Goal: Task Accomplishment & Management: Manage account settings

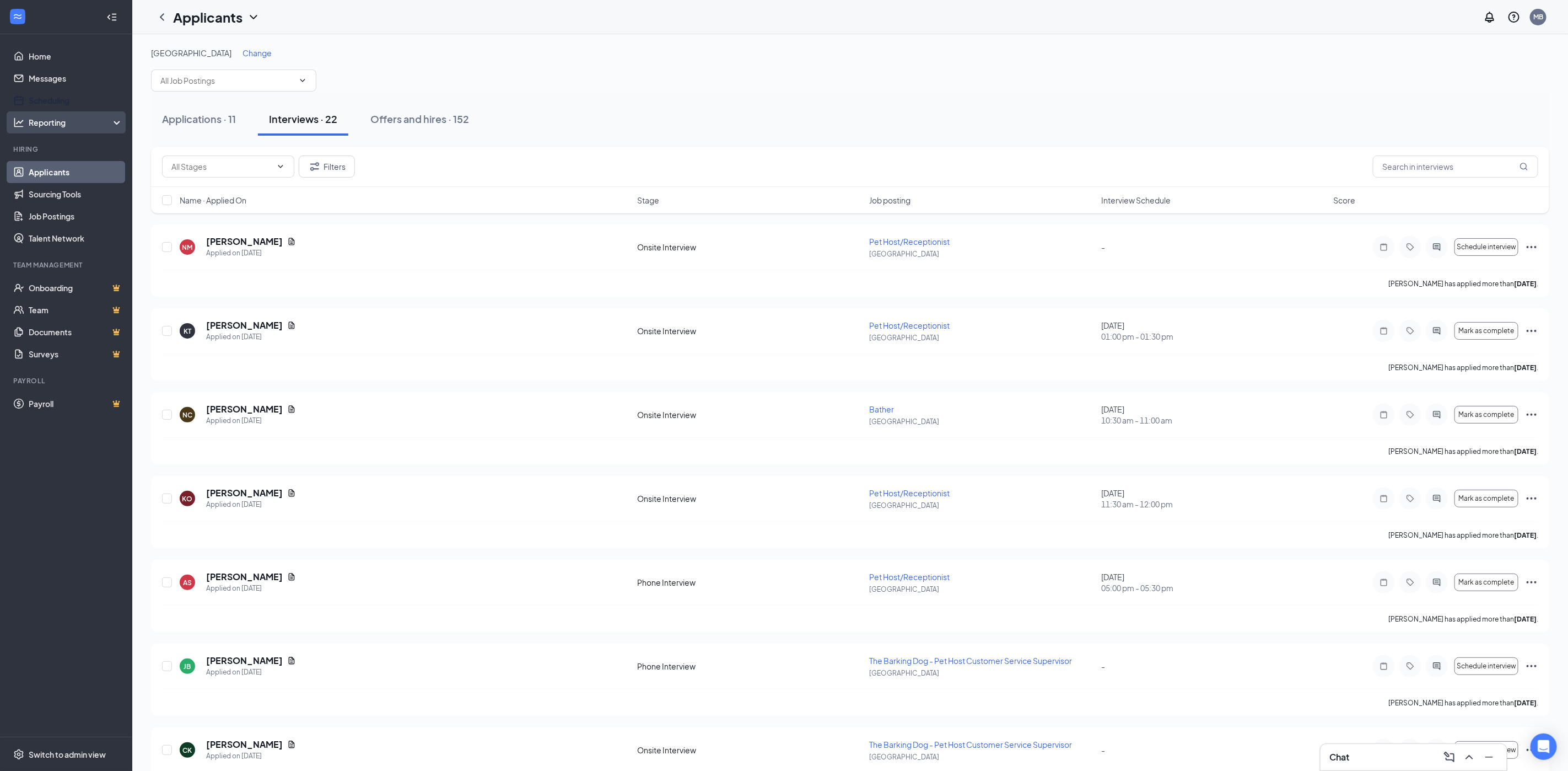
drag, startPoint x: 53, startPoint y: 100, endPoint x: 42, endPoint y: 126, distance: 28.2
click at [53, 100] on link "Scheduling" at bounding box center [75, 101] width 94 height 22
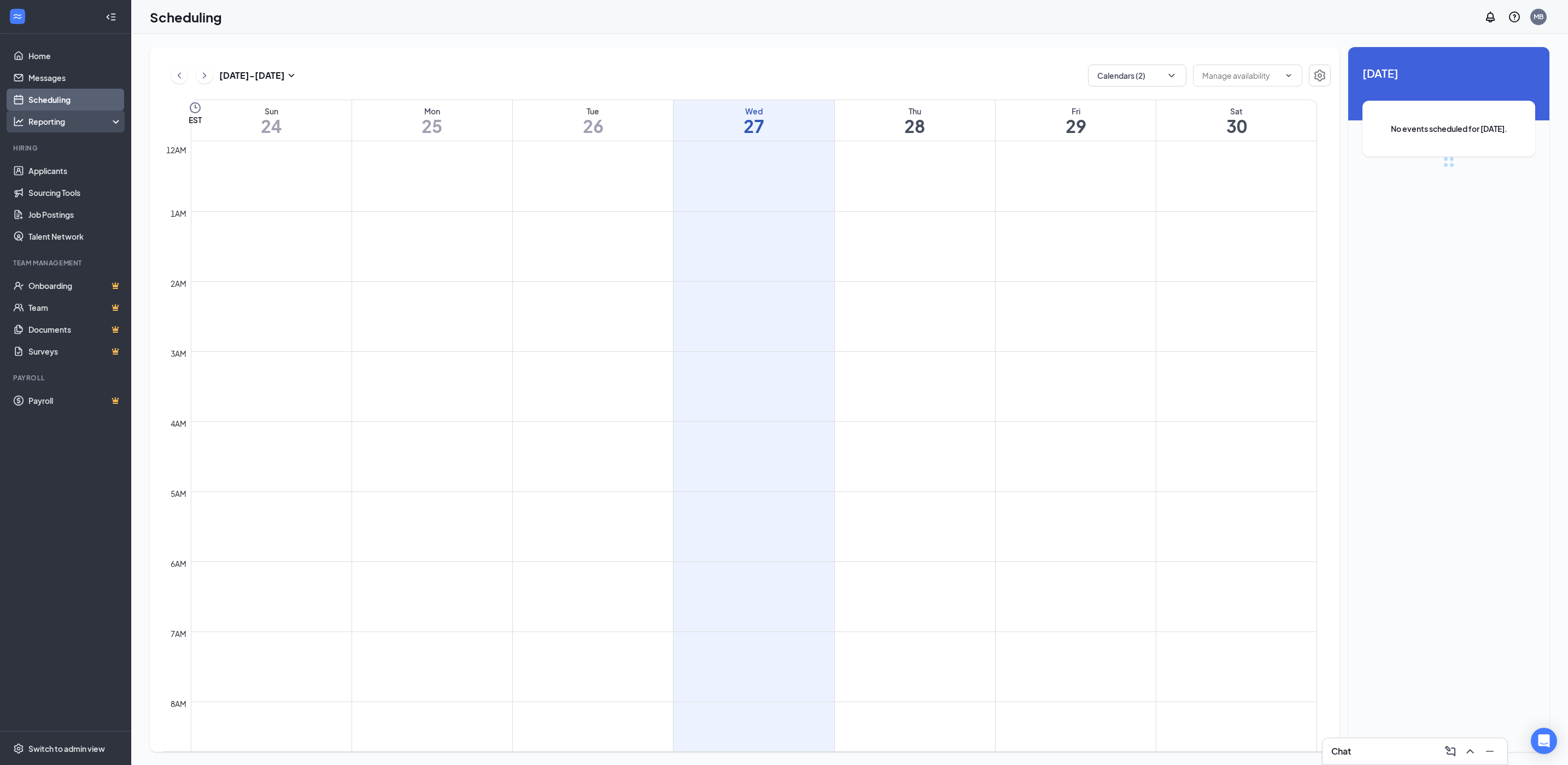
scroll to position [537, 0]
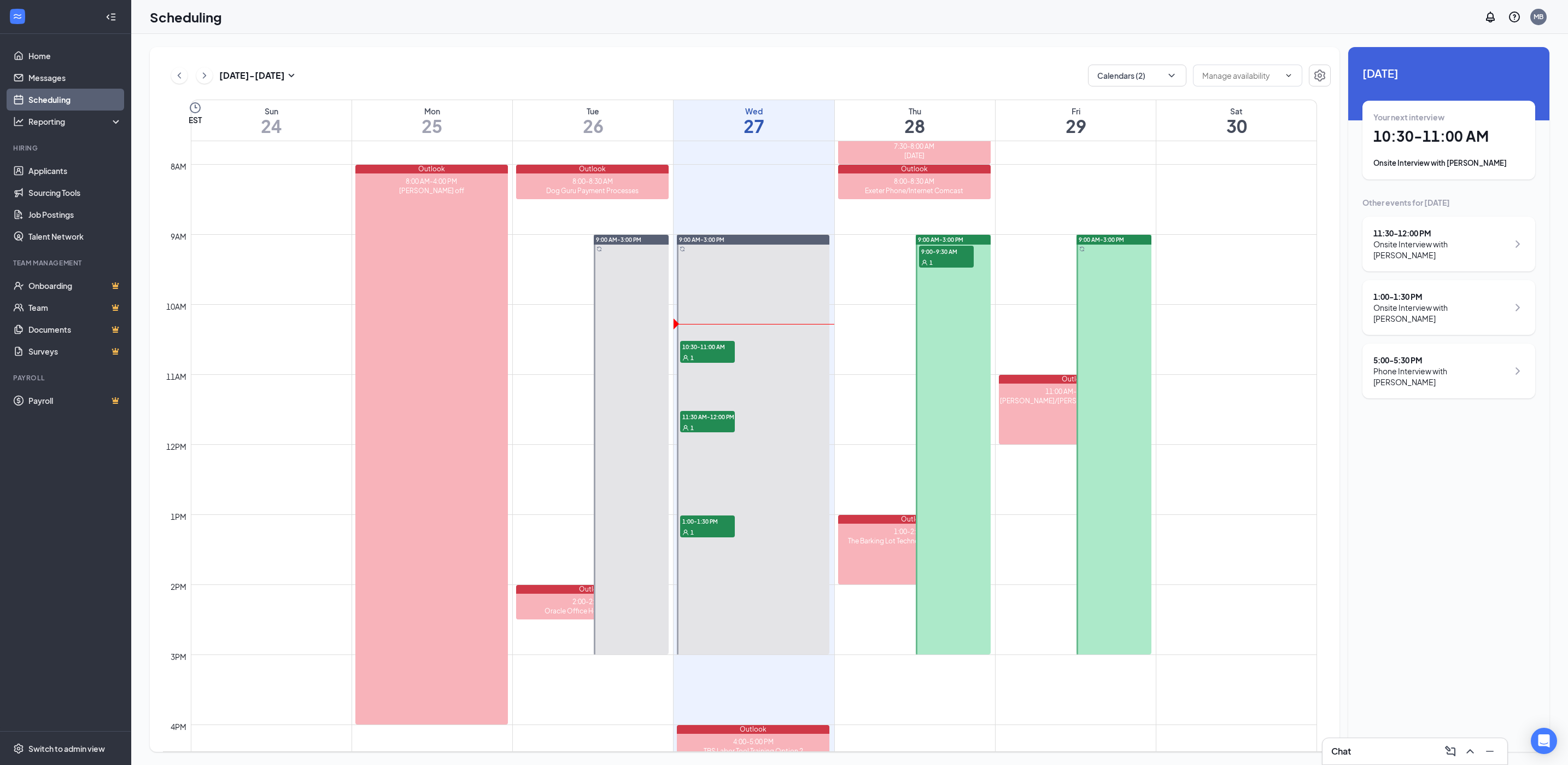
click at [1431, 144] on h1 "10:30 - 11:00 AM" at bounding box center [1449, 136] width 151 height 19
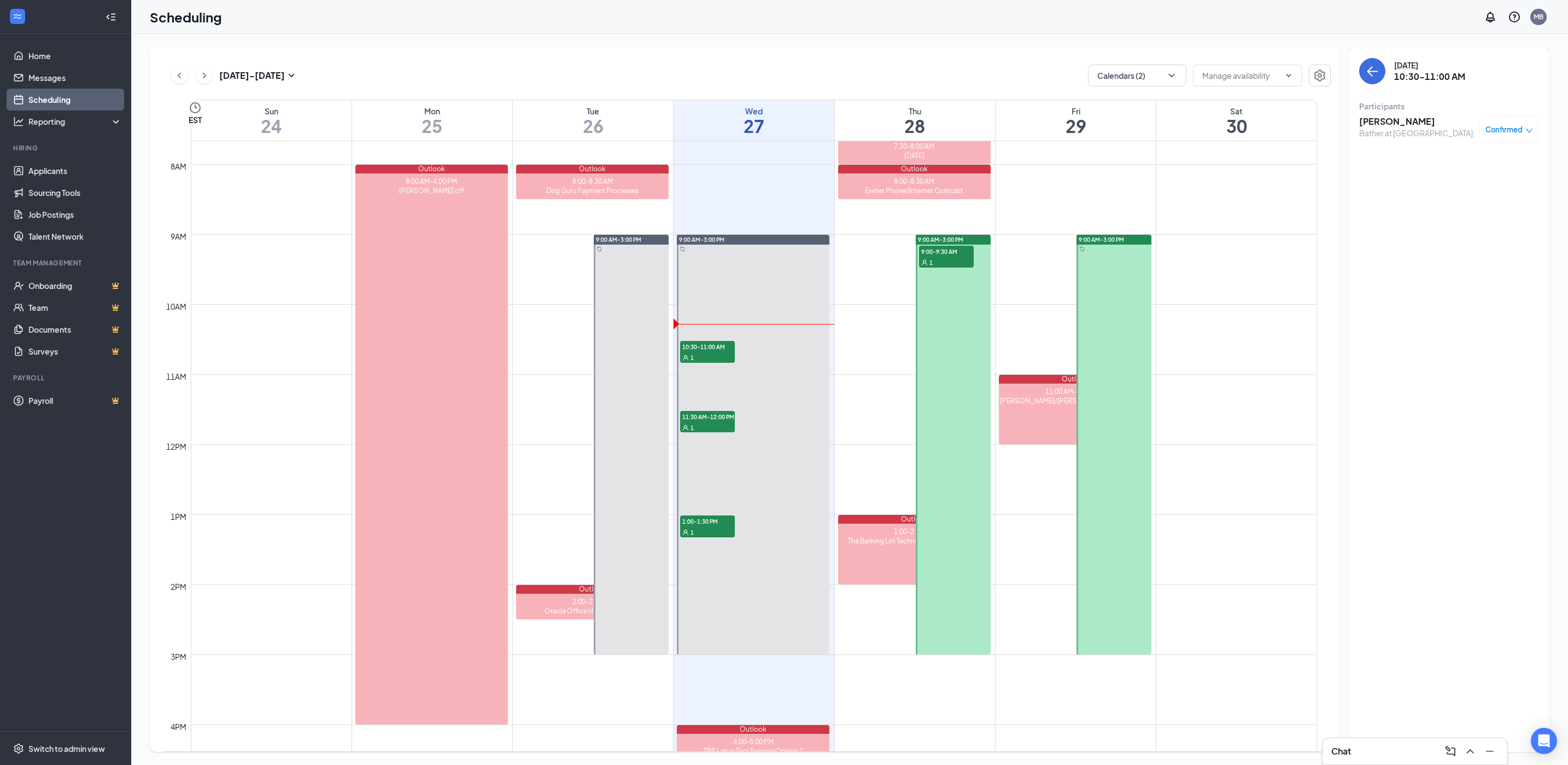
click at [1392, 129] on div "Bather at [GEOGRAPHIC_DATA]" at bounding box center [1416, 133] width 114 height 11
click at [1389, 118] on h3 "[PERSON_NAME]" at bounding box center [1416, 121] width 114 height 12
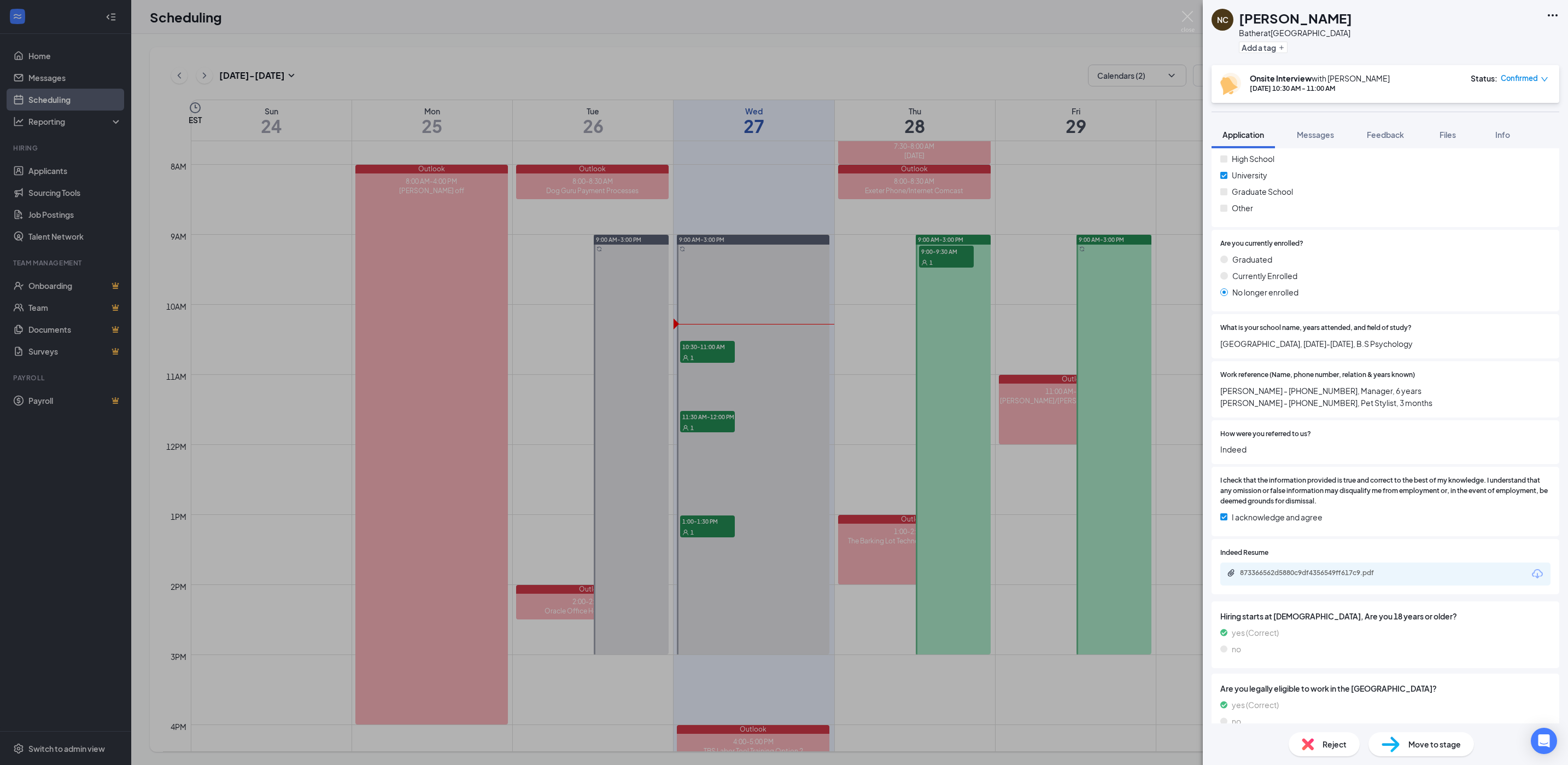
scroll to position [1098, 0]
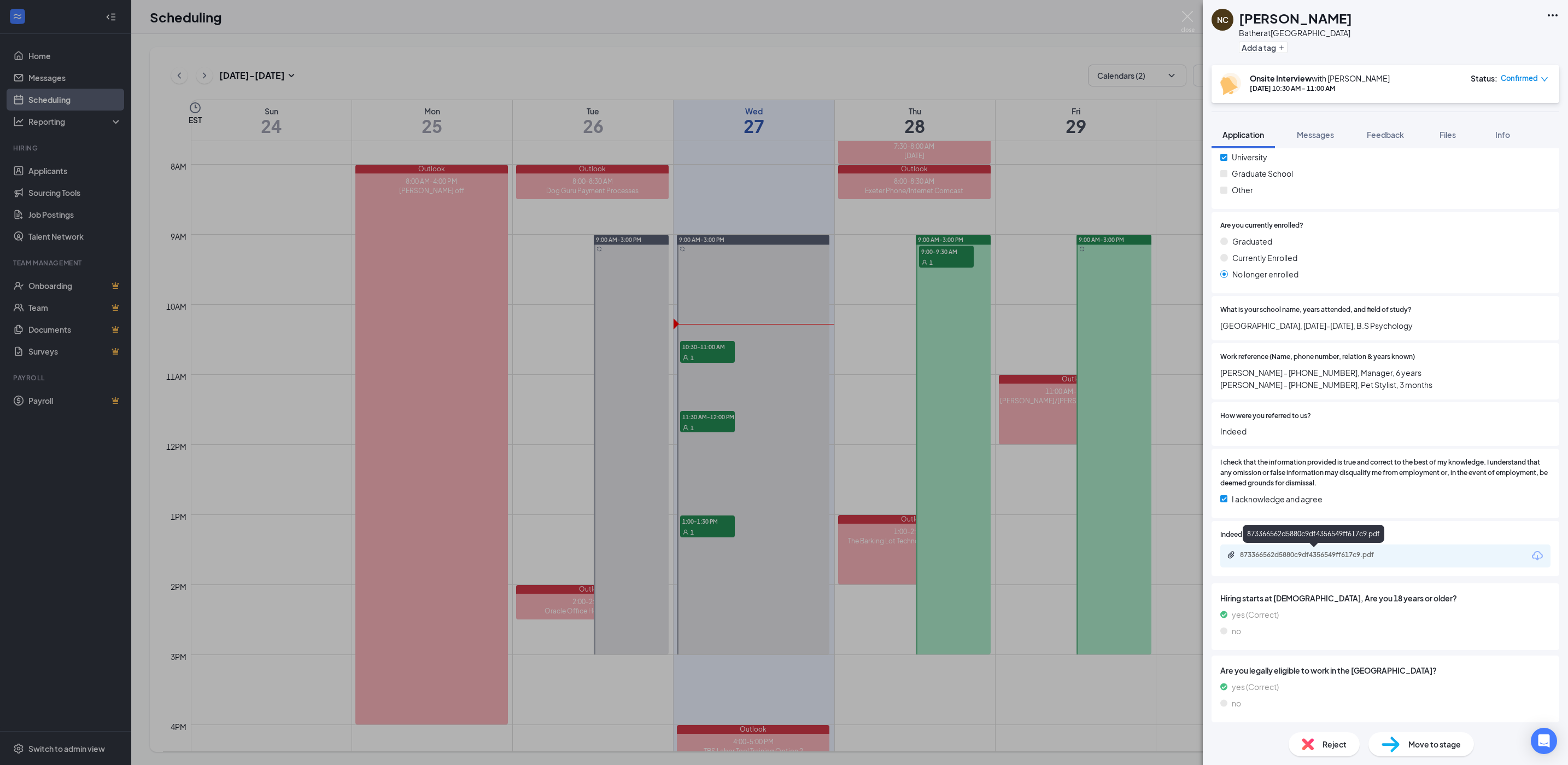
click at [1293, 546] on div "873366562d5880c9df4356549ff617c9.pdf" at bounding box center [1313, 535] width 141 height 23
click at [1293, 553] on div "873366562d5880c9df4356549ff617c9.pdf" at bounding box center [1317, 555] width 153 height 9
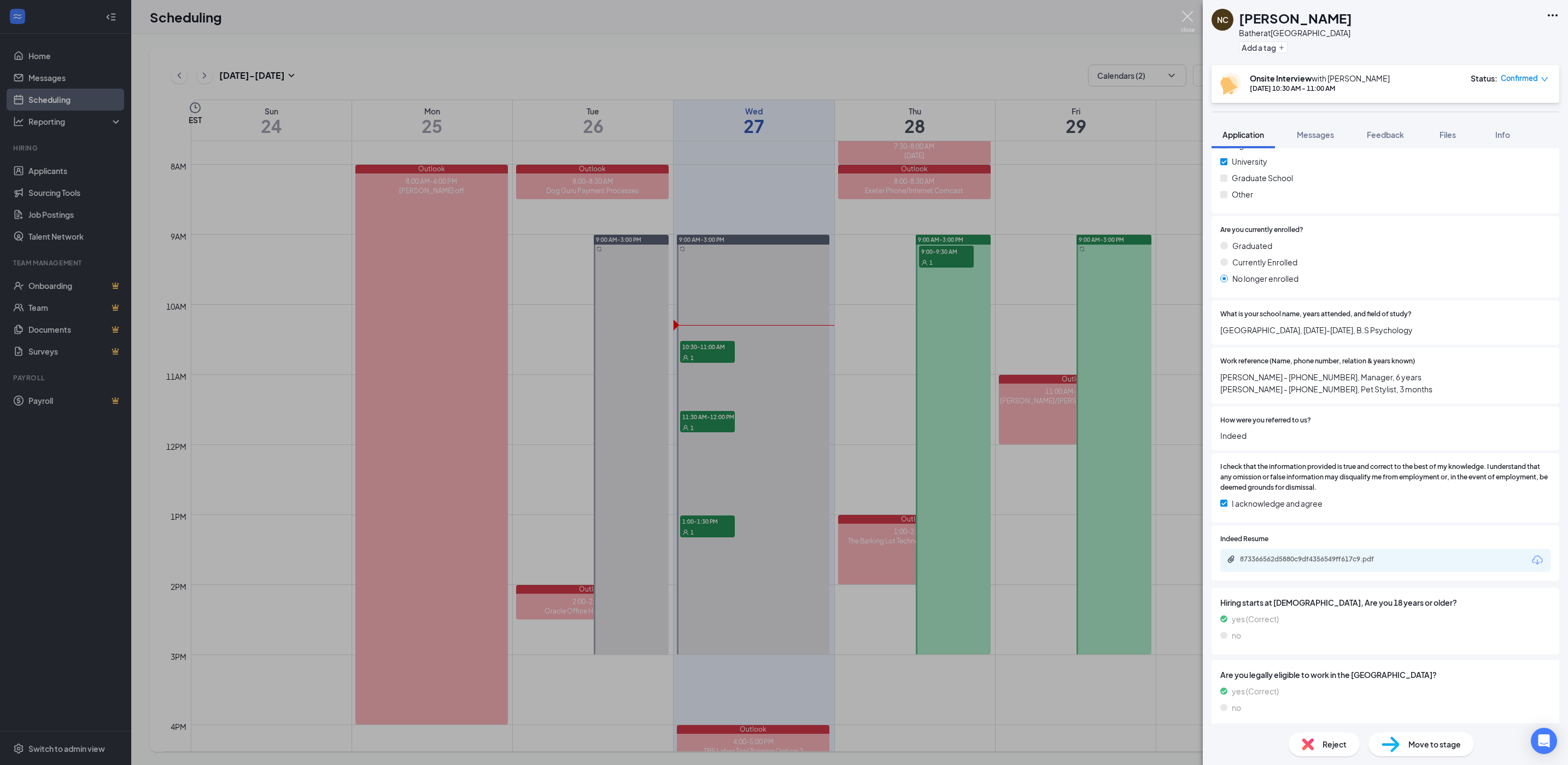
click at [1189, 15] on img at bounding box center [1187, 21] width 14 height 21
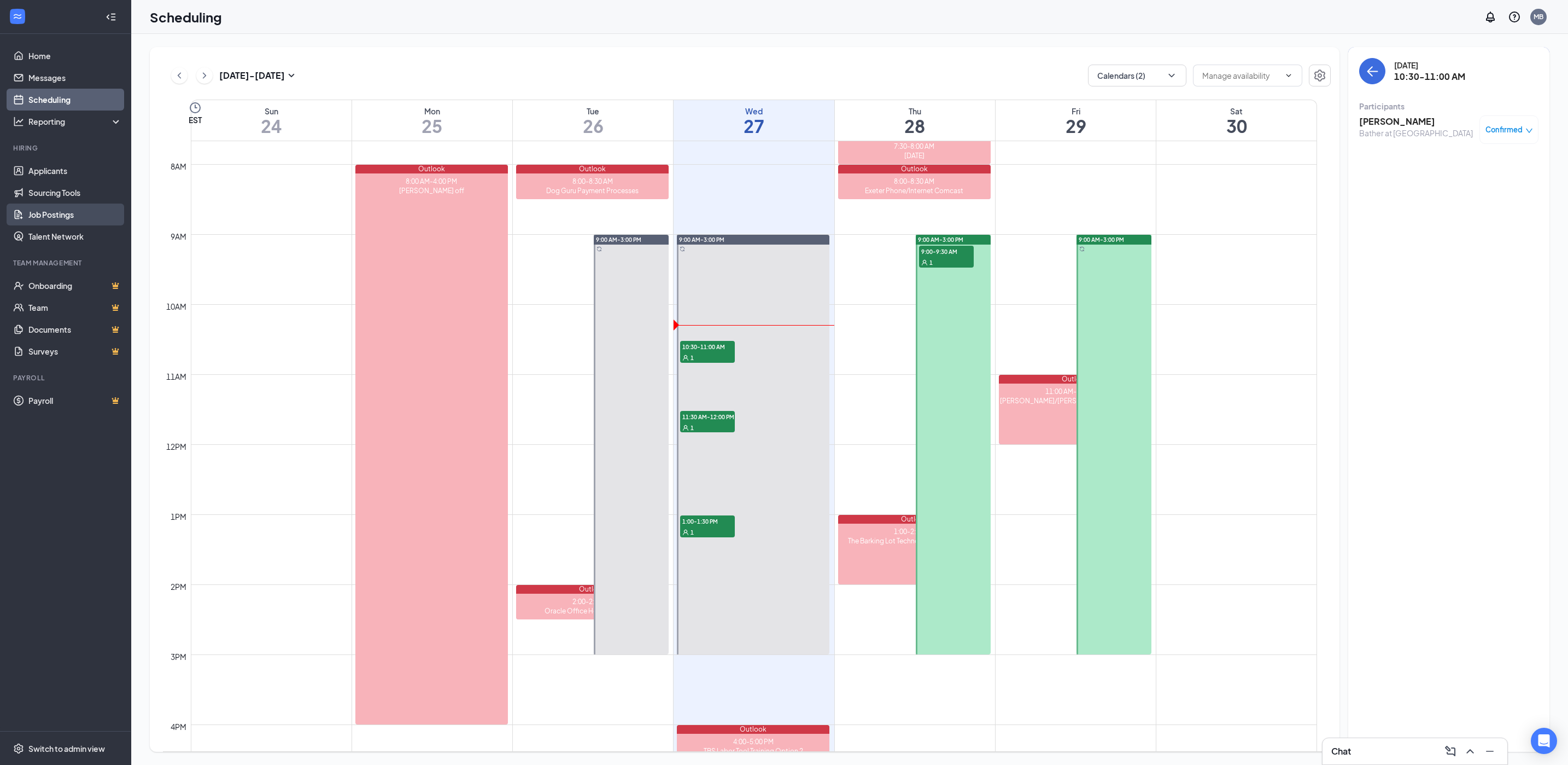
click at [58, 208] on link "Job Postings" at bounding box center [75, 214] width 93 height 22
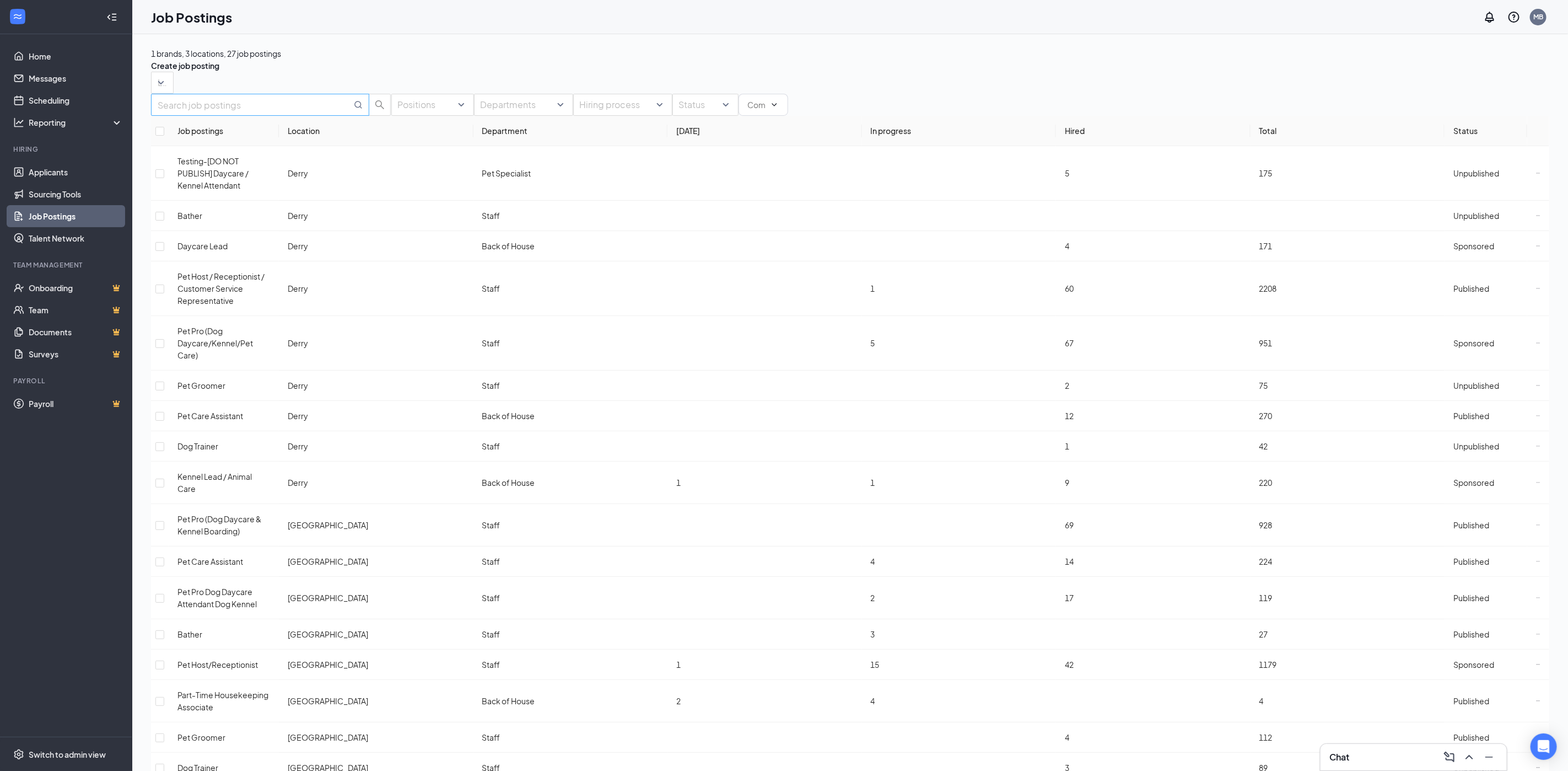
click at [233, 112] on input "text" at bounding box center [254, 104] width 194 height 14
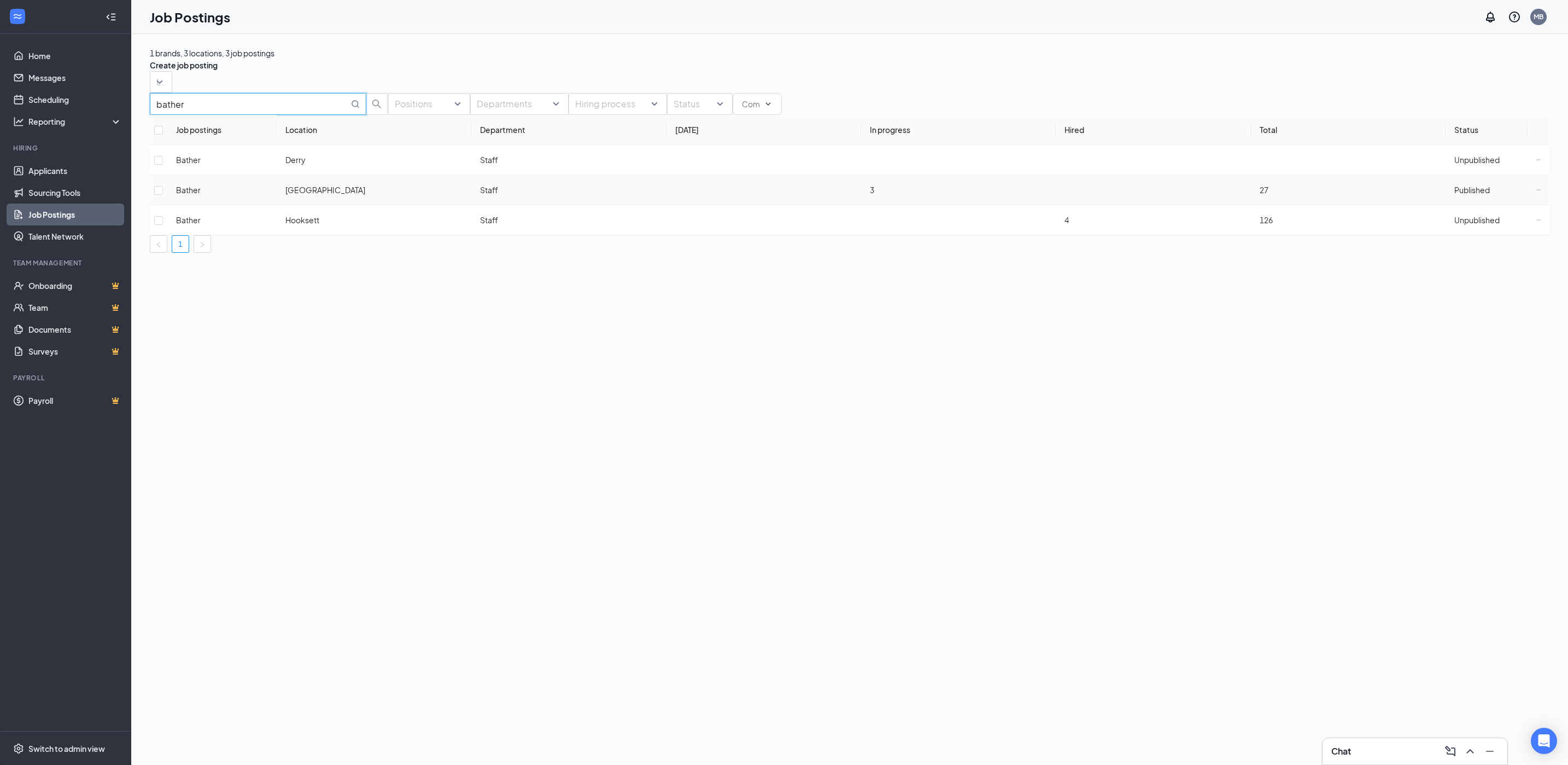
type input "bather"
click at [1536, 192] on icon "Ellipses" at bounding box center [1538, 190] width 5 height 5
click at [1437, 246] on span "Edit job posting" at bounding box center [1450, 243] width 151 height 12
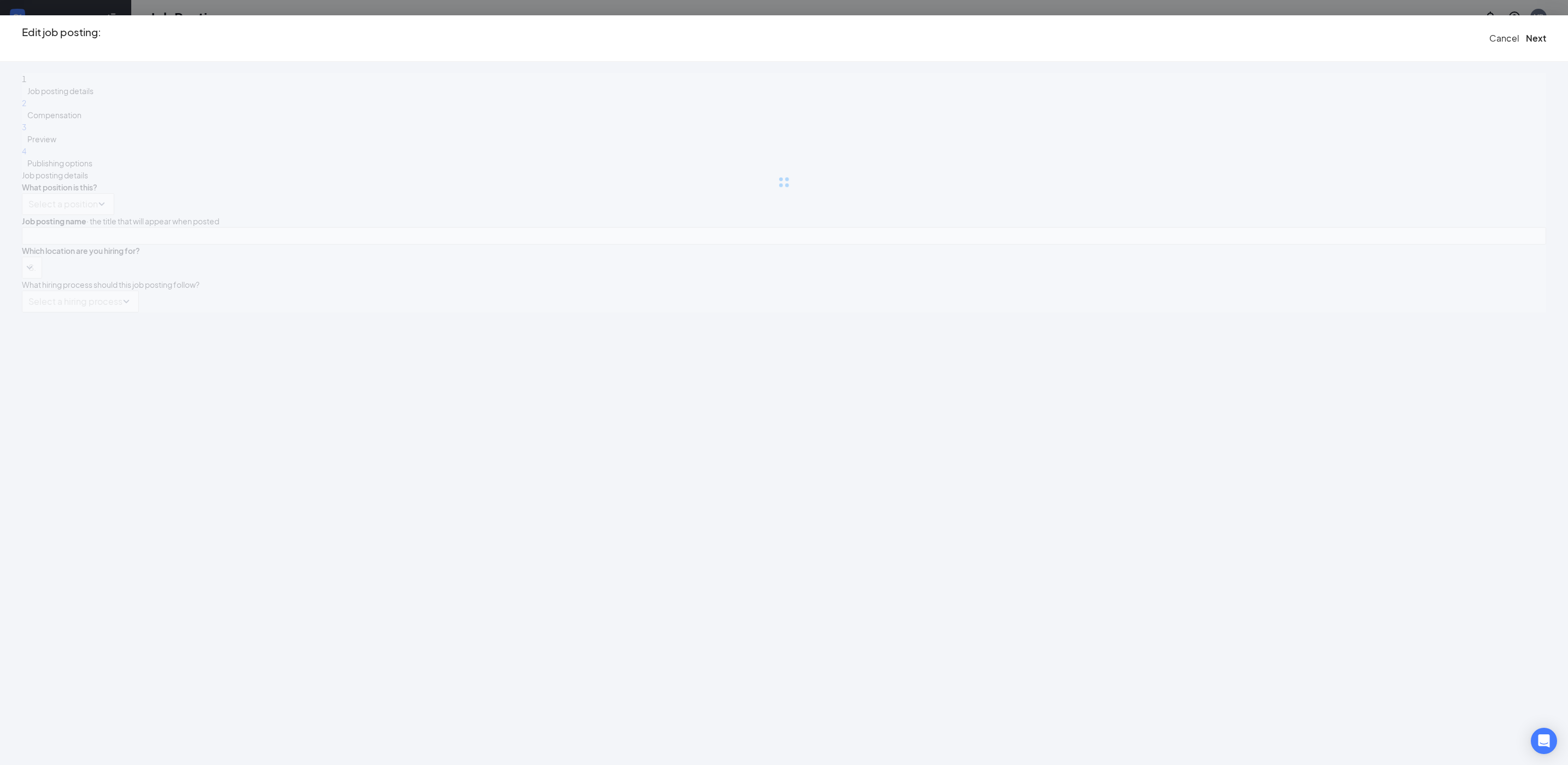
type input "Bather"
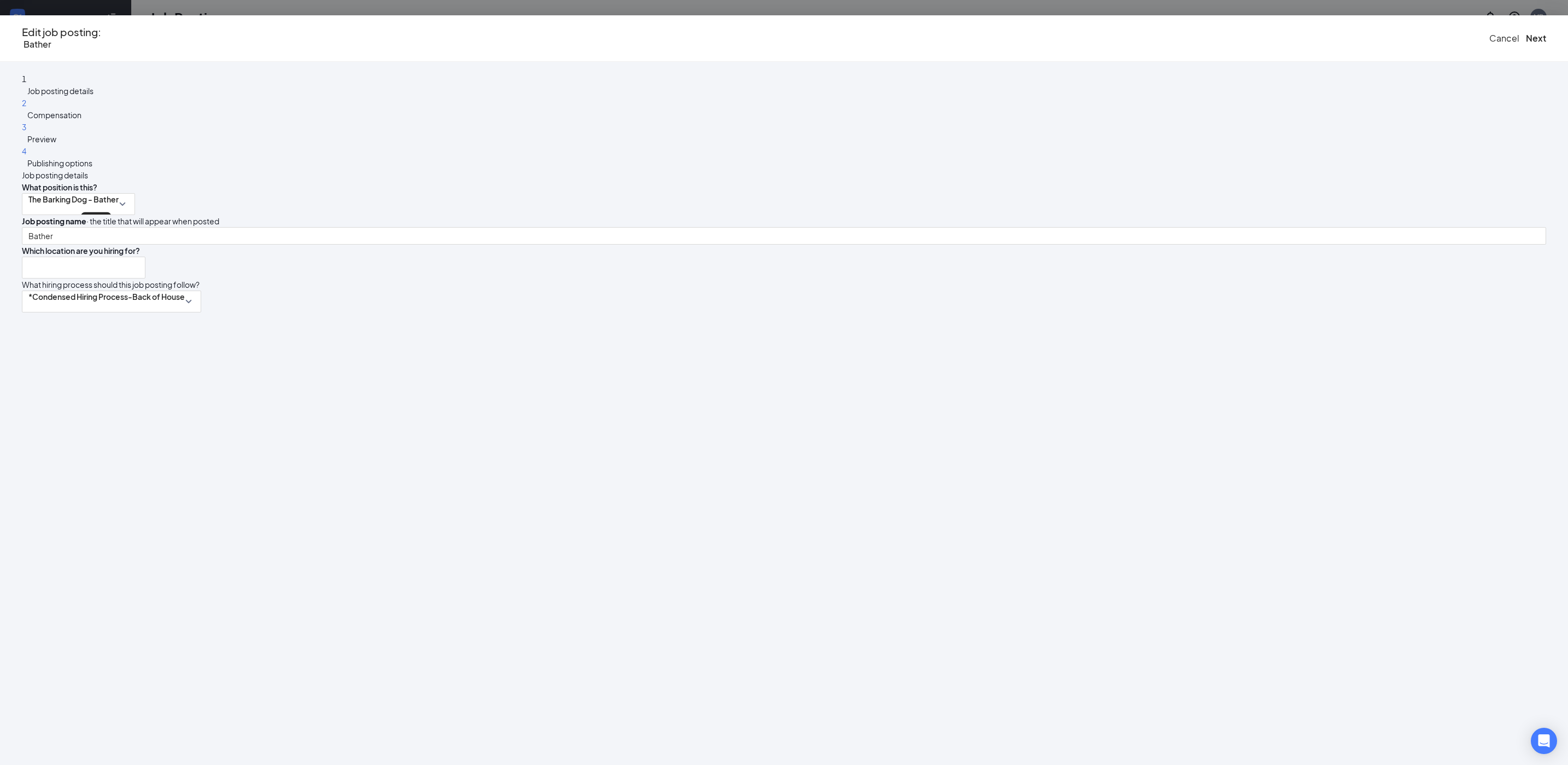
type input "[GEOGRAPHIC_DATA]"
click at [558, 121] on div "2 Compensation" at bounding box center [784, 108] width 1524 height 24
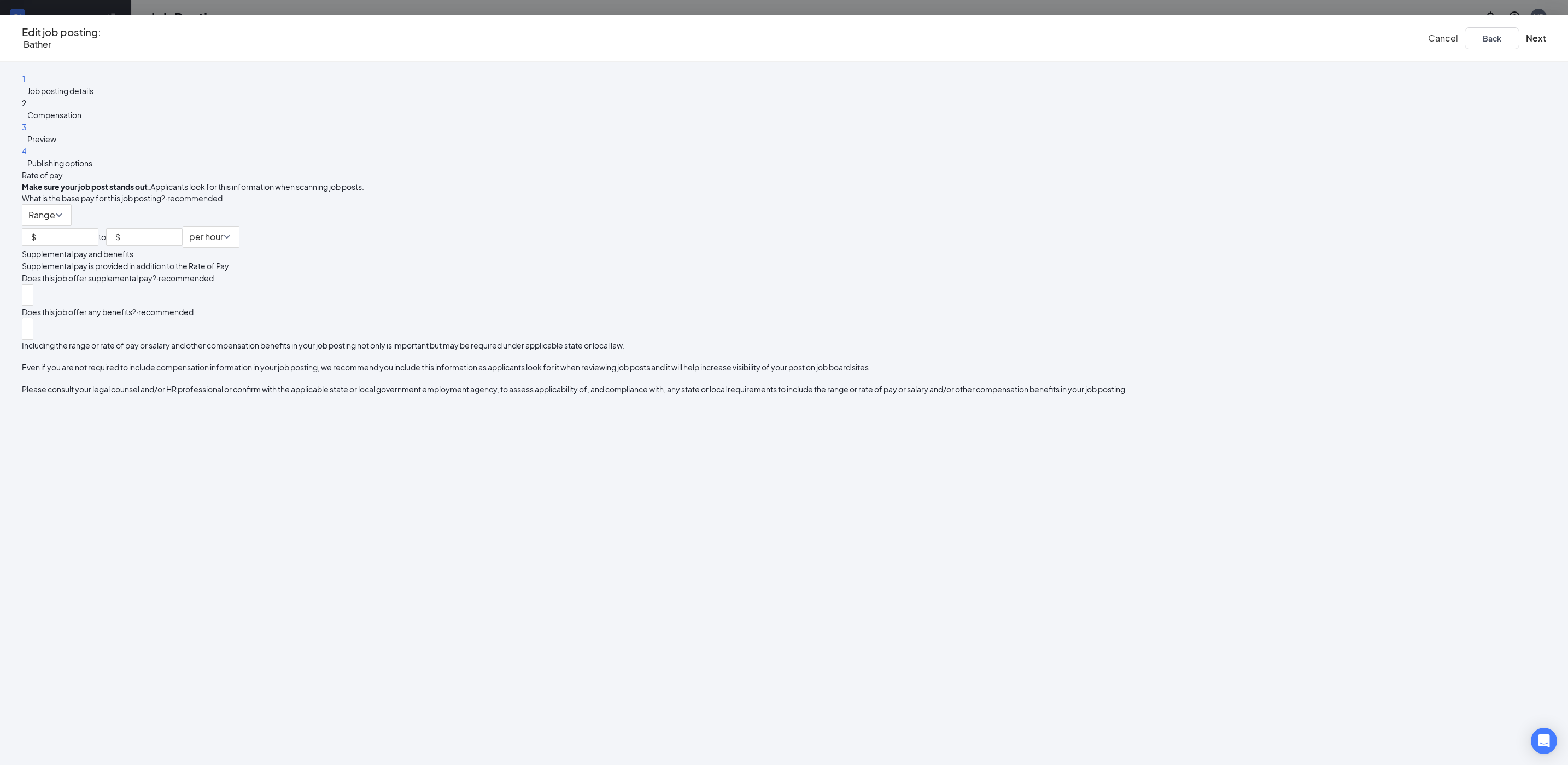
click at [57, 144] on span "Preview" at bounding box center [42, 138] width 29 height 10
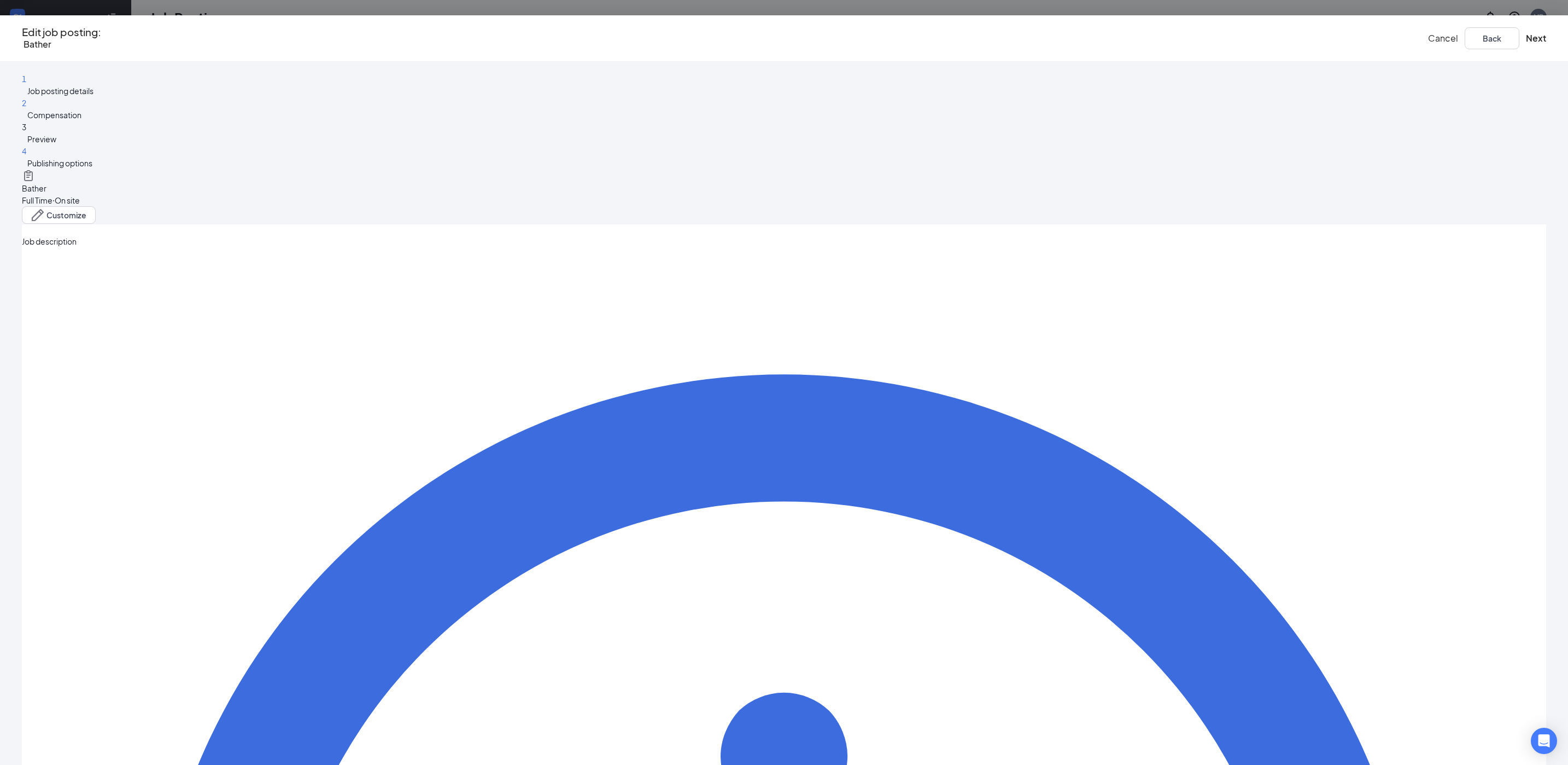
click at [93, 168] on span "Publishing options" at bounding box center [60, 163] width 65 height 10
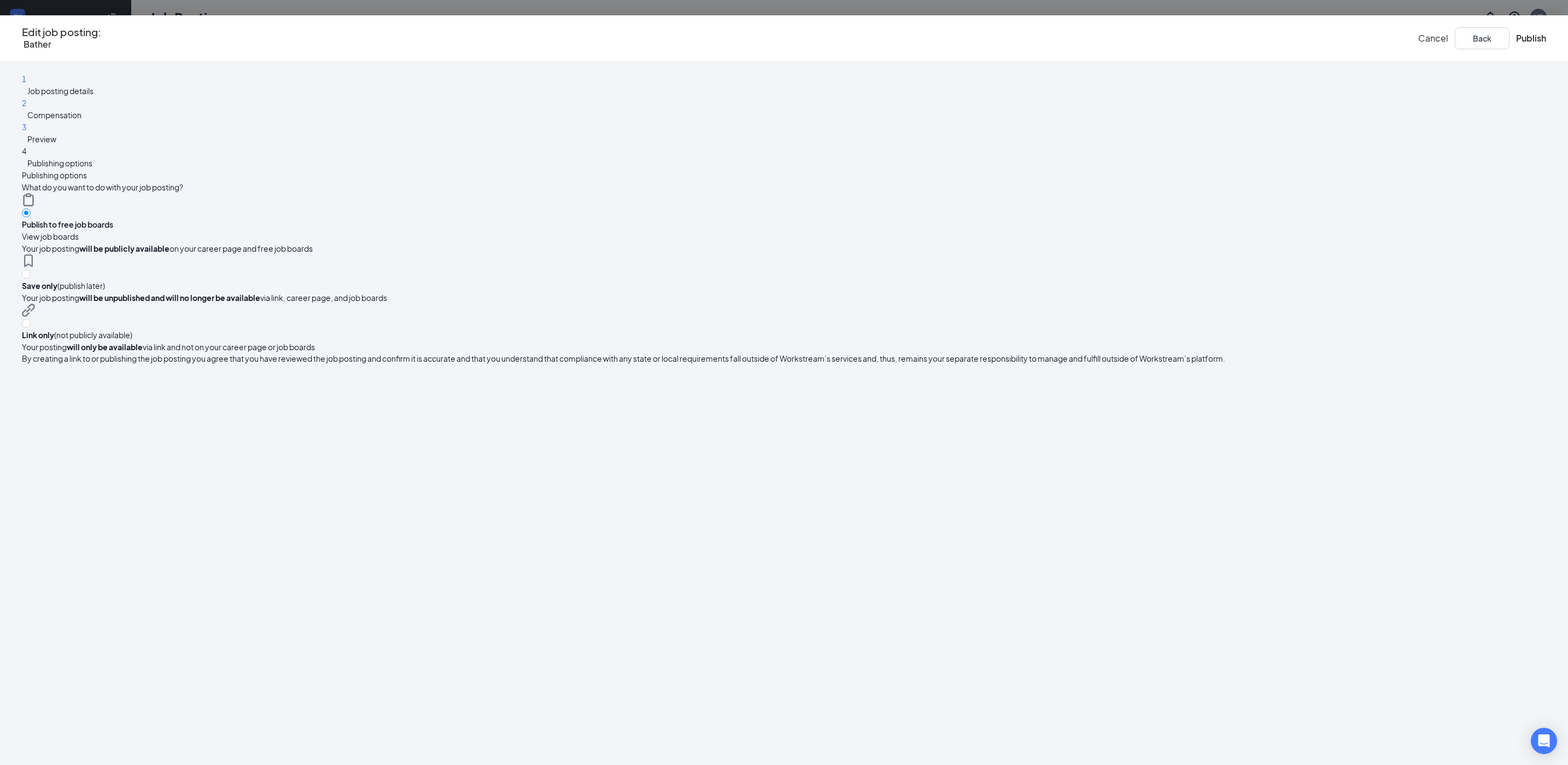
click at [1418, 41] on span "Cancel" at bounding box center [1433, 38] width 30 height 12
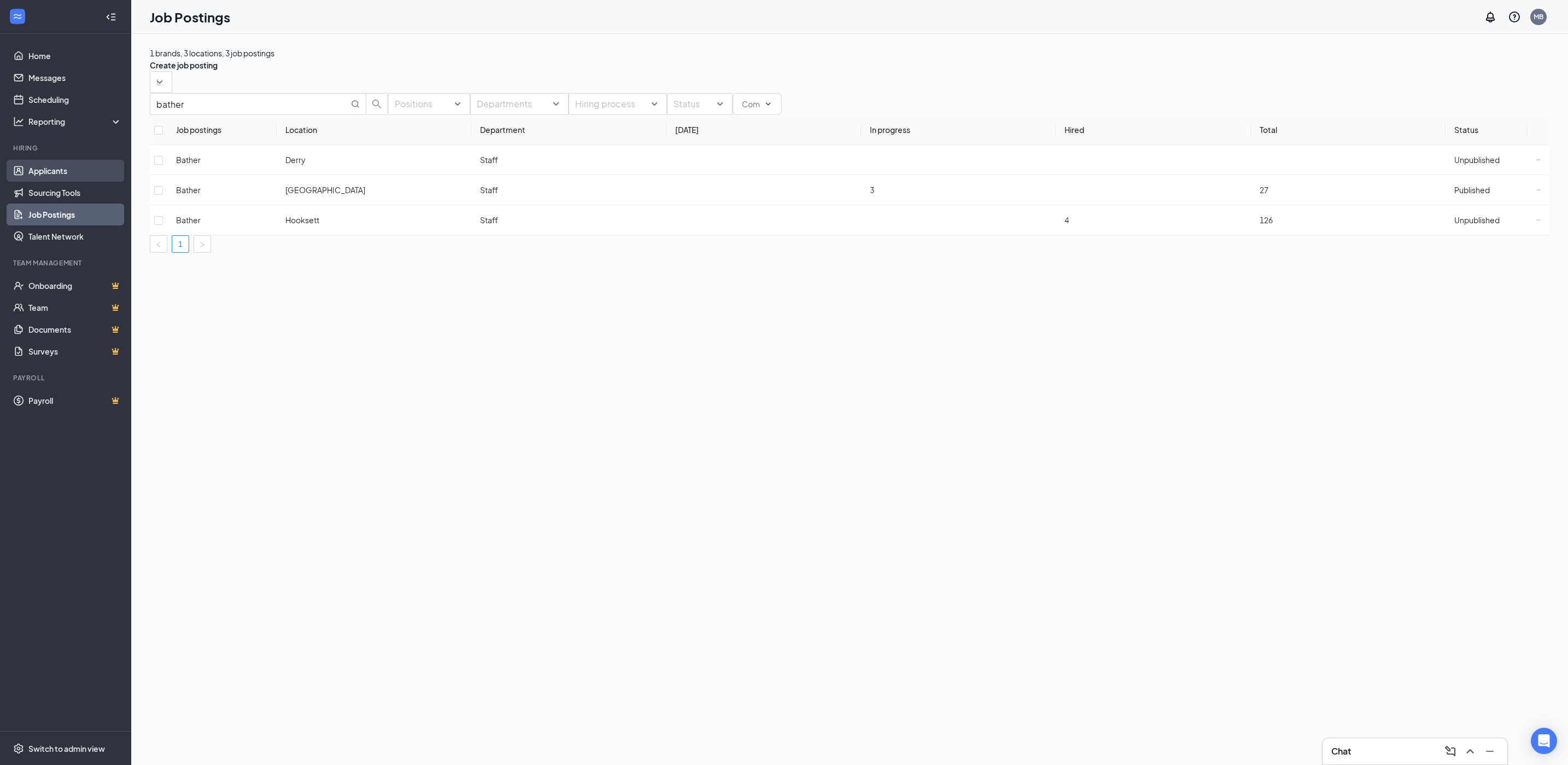
click at [64, 173] on link "Applicants" at bounding box center [75, 171] width 93 height 22
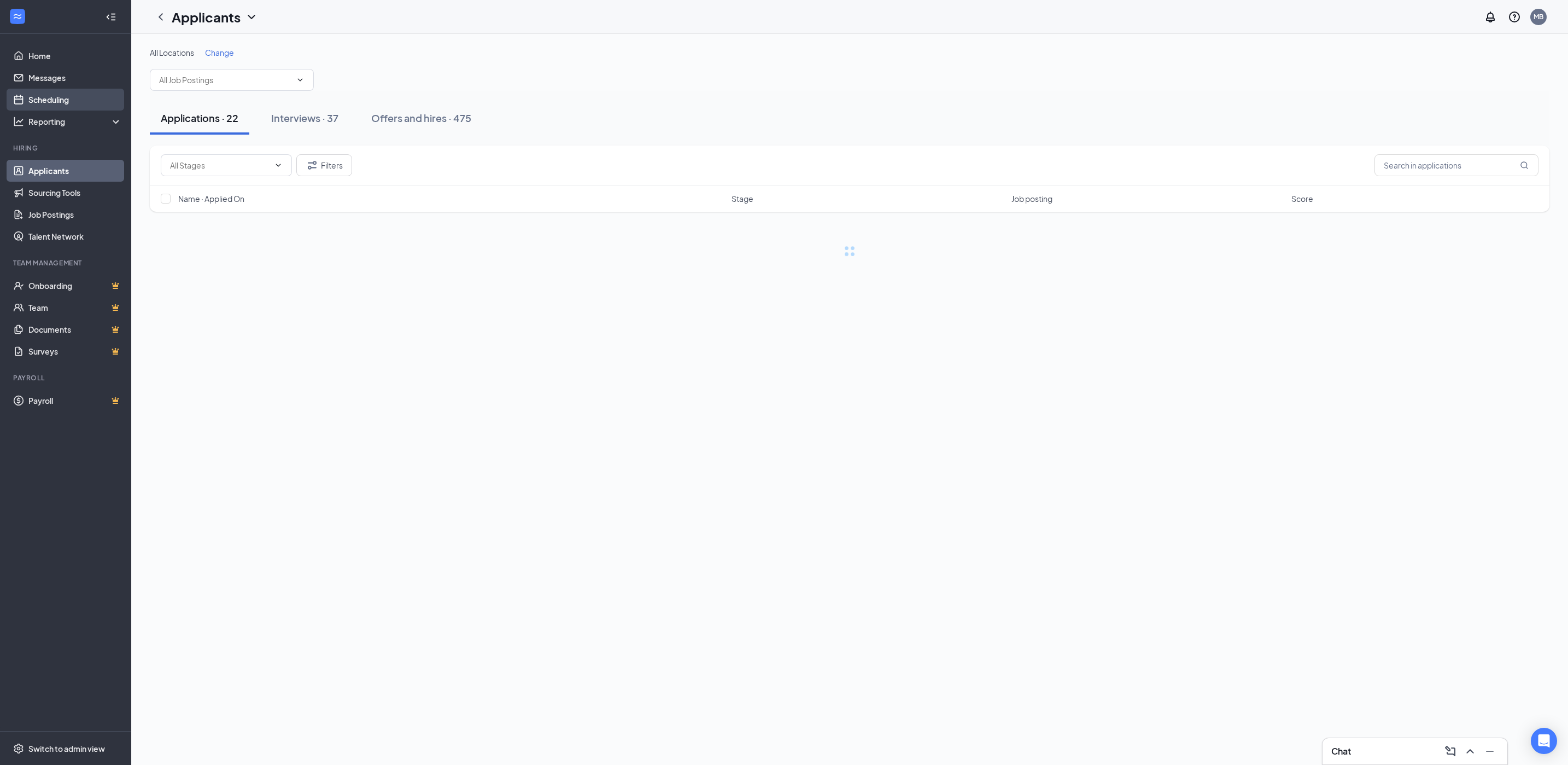
click at [38, 92] on link "Scheduling" at bounding box center [75, 100] width 93 height 22
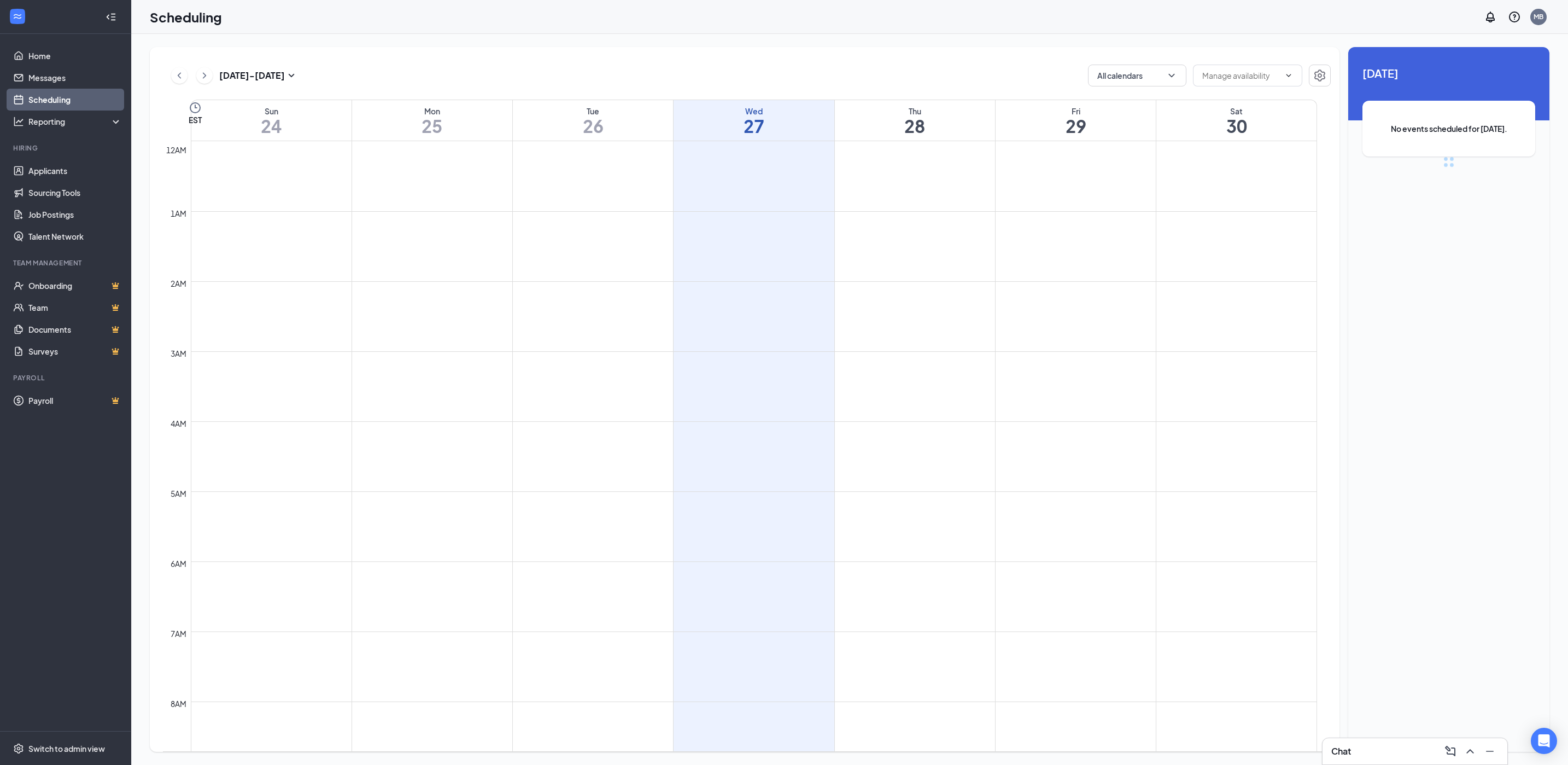
scroll to position [537, 0]
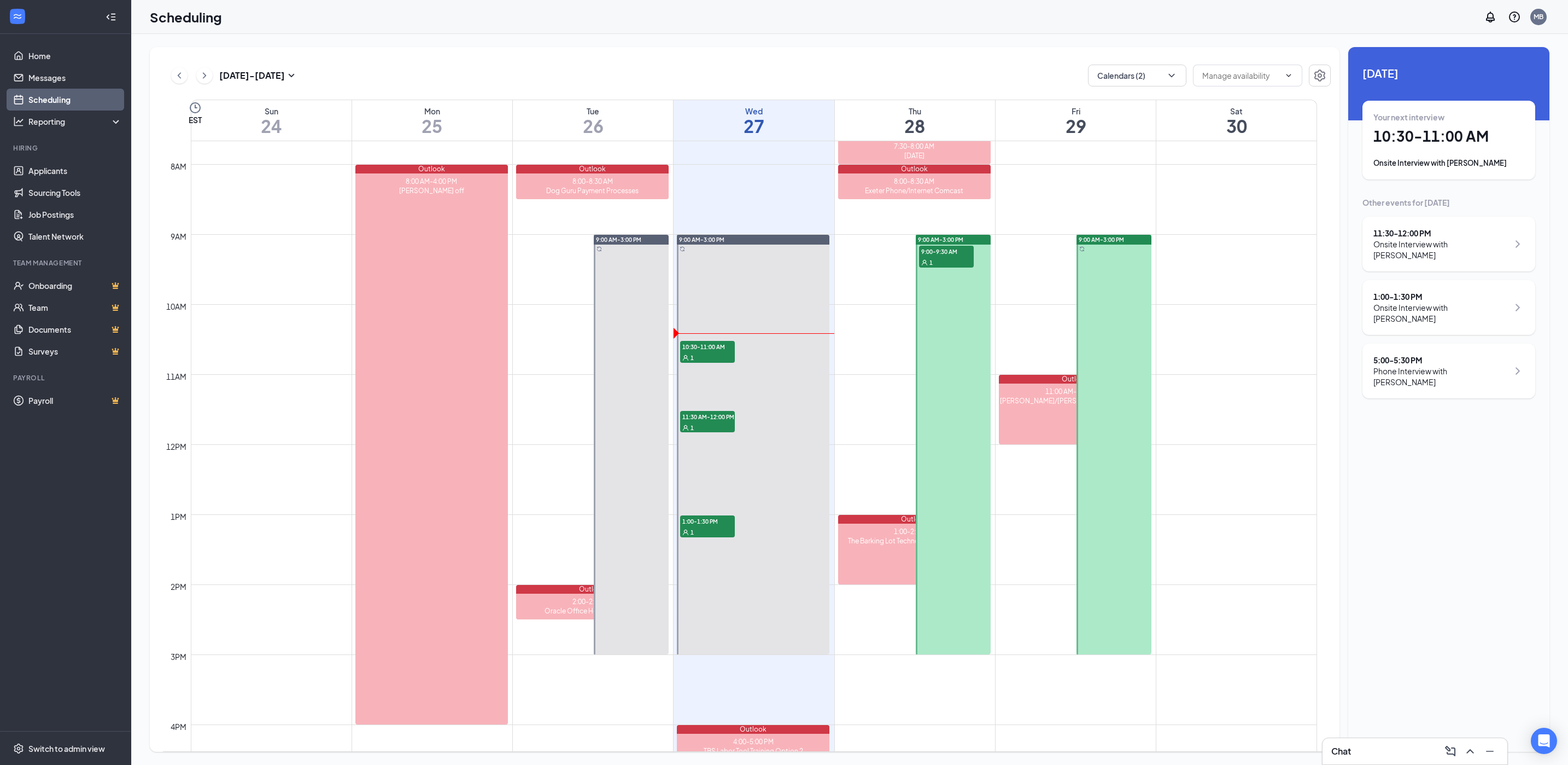
click at [1441, 143] on h1 "10:30 - 11:00 AM" at bounding box center [1449, 136] width 151 height 19
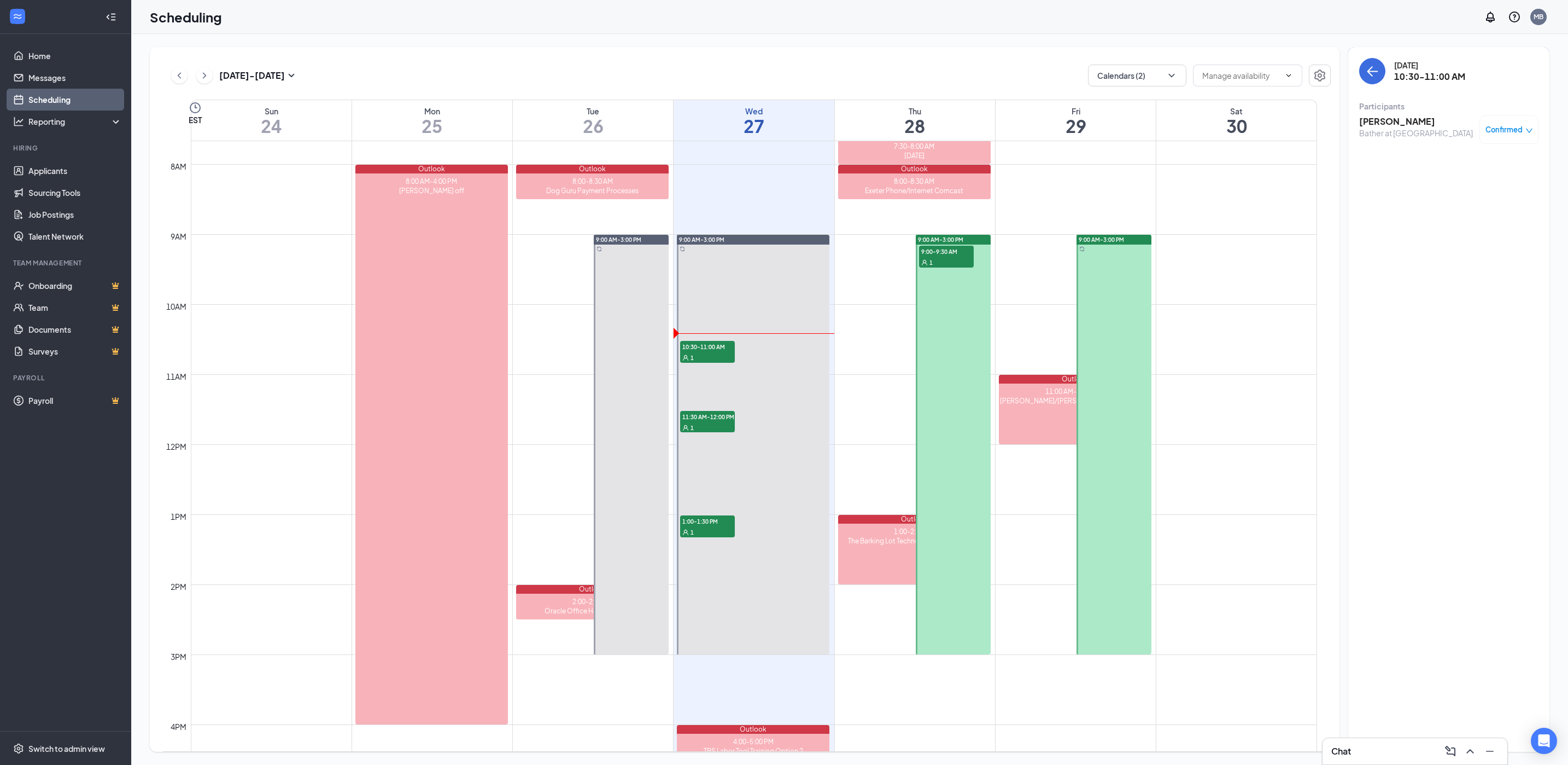
click at [1396, 126] on h3 "[PERSON_NAME]" at bounding box center [1416, 121] width 114 height 12
